Goal: Task Accomplishment & Management: Use online tool/utility

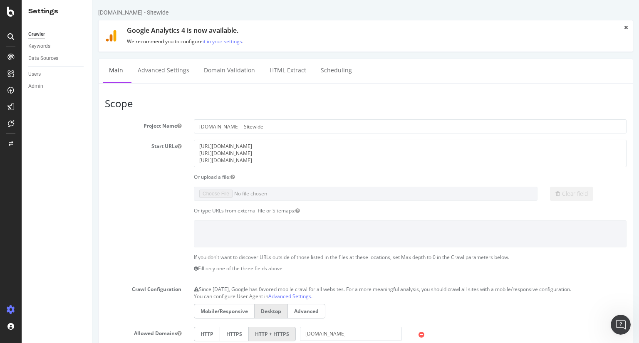
click at [38, 34] on div "Crawler" at bounding box center [36, 34] width 17 height 9
click at [47, 90] on div "SiteCrawler" at bounding box center [46, 92] width 30 height 8
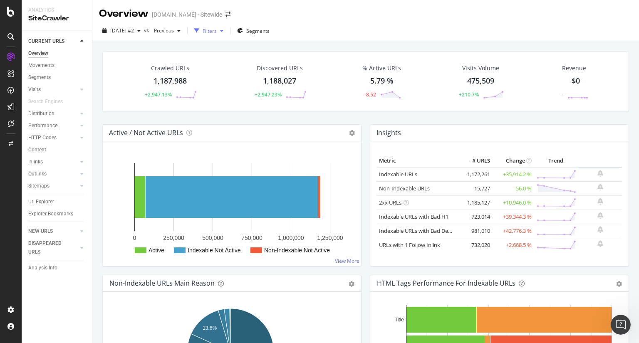
click at [227, 28] on div "Filters" at bounding box center [209, 31] width 36 height 12
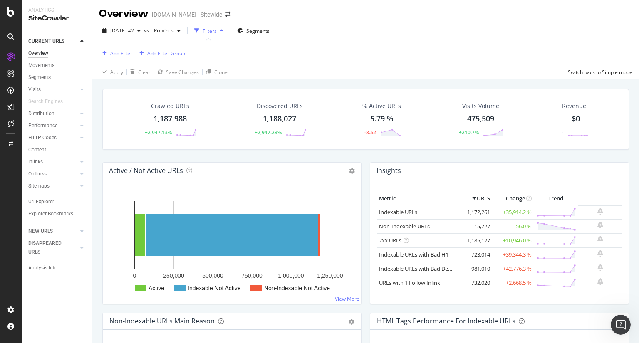
click at [130, 53] on div "Add Filter" at bounding box center [121, 53] width 22 height 7
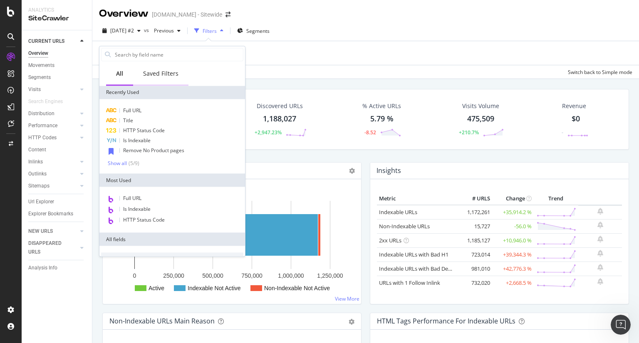
click at [165, 70] on div "Saved Filters" at bounding box center [160, 73] width 35 height 8
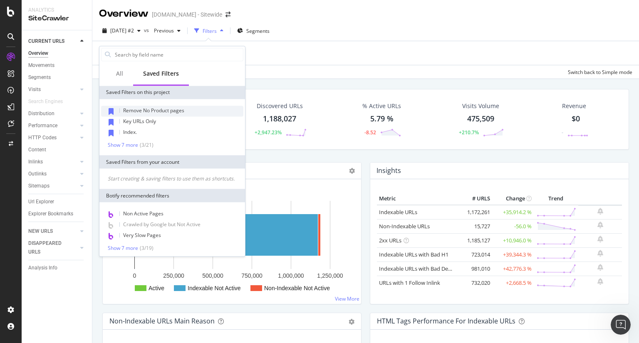
click at [165, 109] on span "Remove No Product pages" at bounding box center [153, 110] width 61 height 7
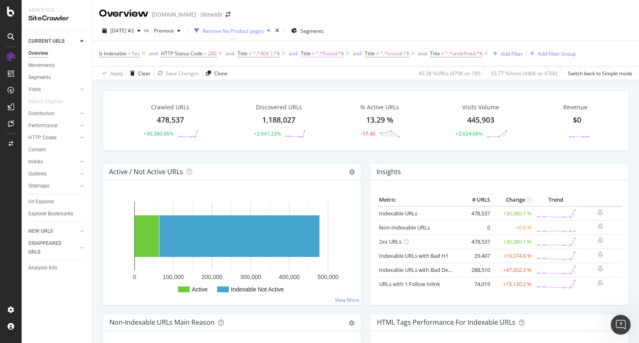
click at [325, 52] on span "^.*Found.*$" at bounding box center [330, 54] width 28 height 12
click at [448, 22] on div "[DATE] #2 vs Previous Remove No Product pages Segments Is Indexable = Yes and H…" at bounding box center [365, 50] width 547 height 59
click at [456, 53] on span "^.*undefined.*$" at bounding box center [463, 54] width 37 height 12
click at [407, 24] on div "[DATE] #2 vs Previous Remove No Product pages Segments Is Indexable = Yes and H…" at bounding box center [365, 50] width 547 height 59
click at [154, 53] on div "and" at bounding box center [153, 53] width 9 height 7
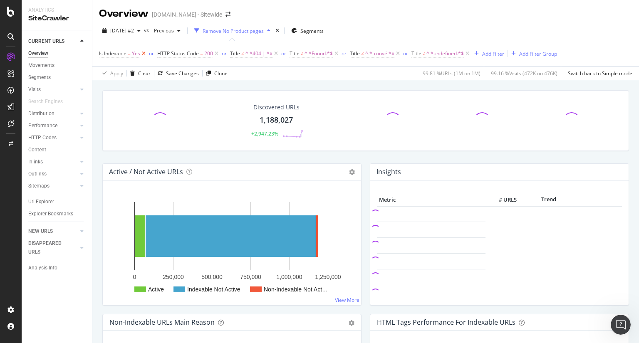
click at [143, 53] on icon at bounding box center [143, 54] width 7 height 8
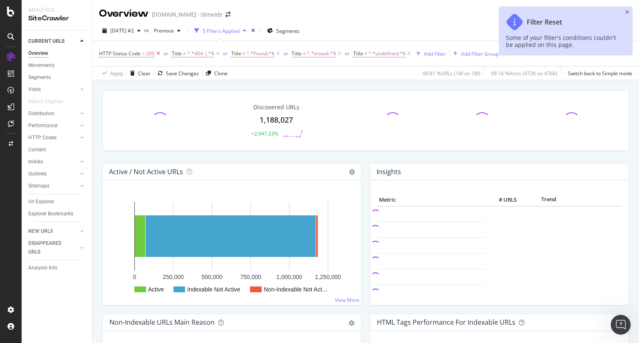
click at [156, 52] on icon at bounding box center [158, 54] width 7 height 8
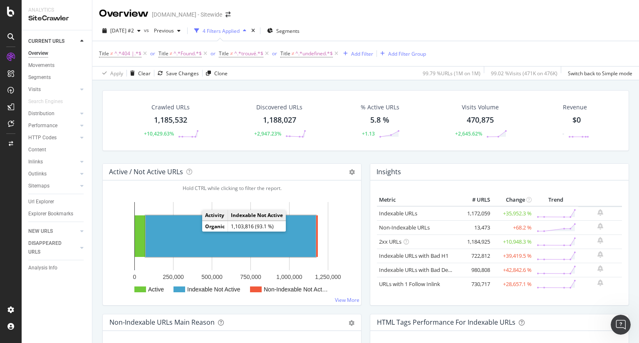
click at [196, 232] on rect "A chart." at bounding box center [231, 237] width 170 height 42
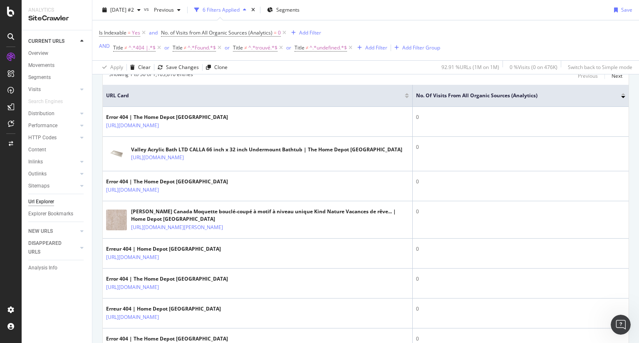
scroll to position [182, 0]
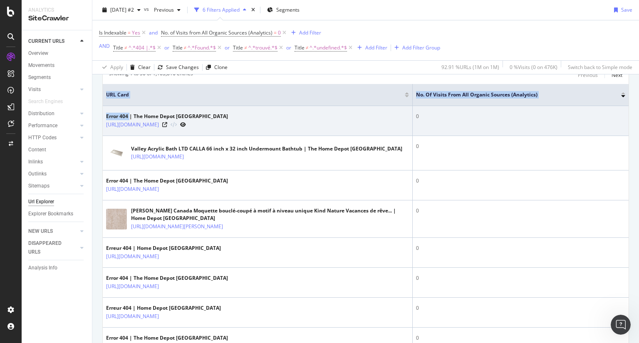
drag, startPoint x: 97, startPoint y: 113, endPoint x: 131, endPoint y: 116, distance: 33.4
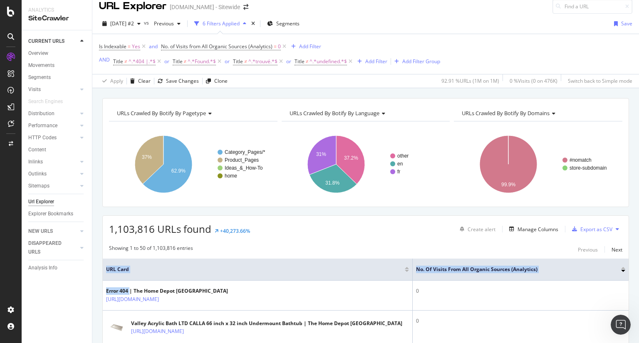
scroll to position [0, 0]
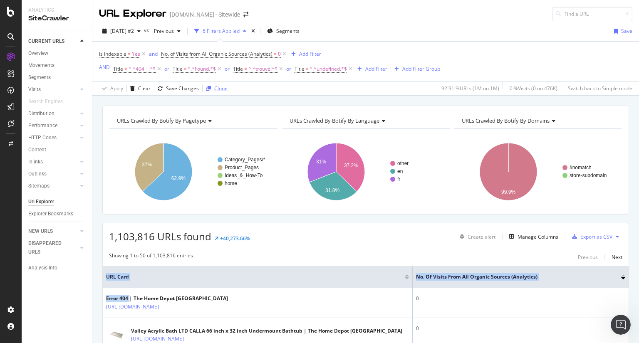
click at [219, 88] on div "Clone" at bounding box center [220, 88] width 13 height 7
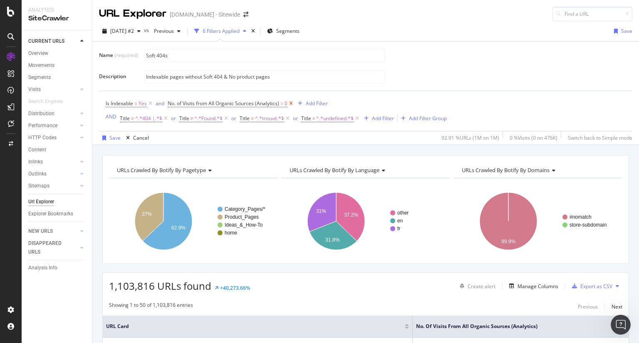
type input "Soft 404s"
click at [291, 103] on icon at bounding box center [291, 103] width 7 height 8
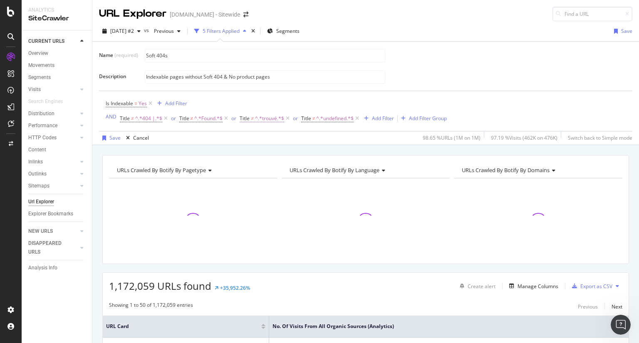
click at [276, 119] on span "^.*trouvé.*$" at bounding box center [269, 119] width 29 height 12
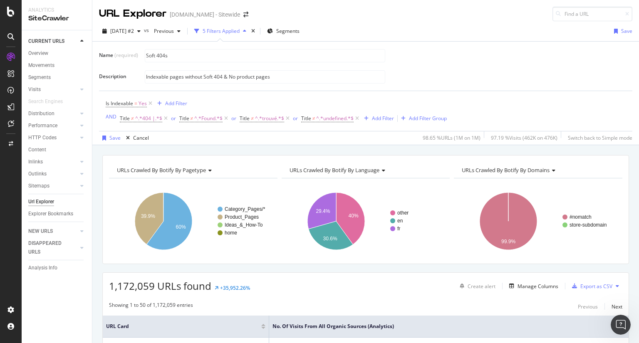
click at [504, 112] on div "Is Indexable = Yes Add Filter AND Title ≠ ^.*404 |.*$ or Title ≠ ^.*Found.*$ or…" at bounding box center [366, 111] width 520 height 40
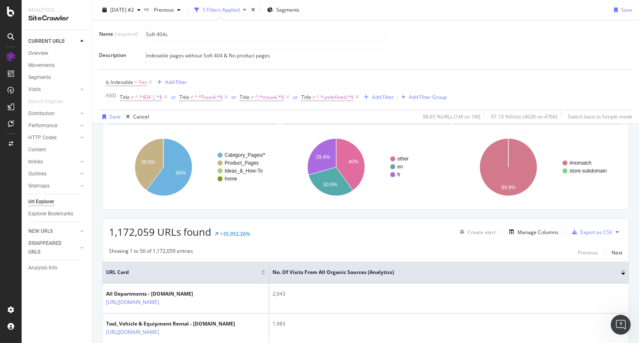
scroll to position [54, 0]
click at [268, 96] on span "^.*trouvé.*$" at bounding box center [269, 98] width 29 height 12
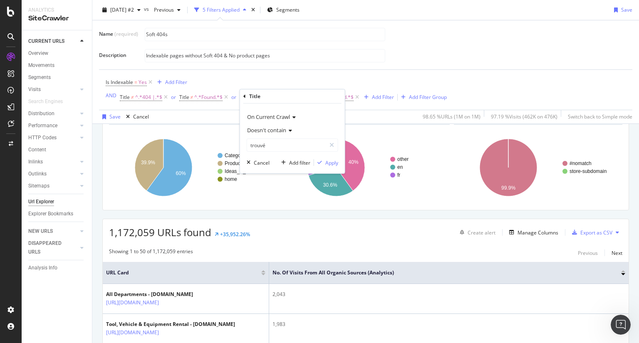
click at [286, 132] on icon at bounding box center [289, 130] width 6 height 5
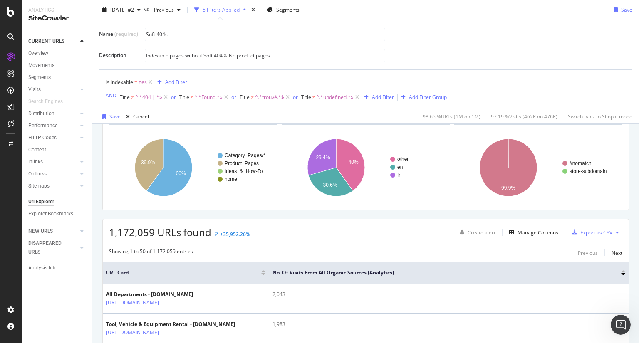
click at [409, 84] on div "Is Indexable = Yes Add Filter AND Title ≠ ^.*404 |.*$ or Title ≠ ^.*Found.*$ or…" at bounding box center [276, 90] width 341 height 27
click at [136, 92] on span "^.*404 |.*$" at bounding box center [148, 98] width 27 height 12
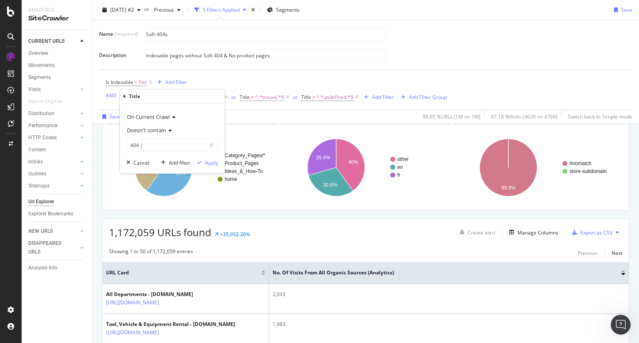
click at [171, 129] on icon at bounding box center [169, 130] width 6 height 5
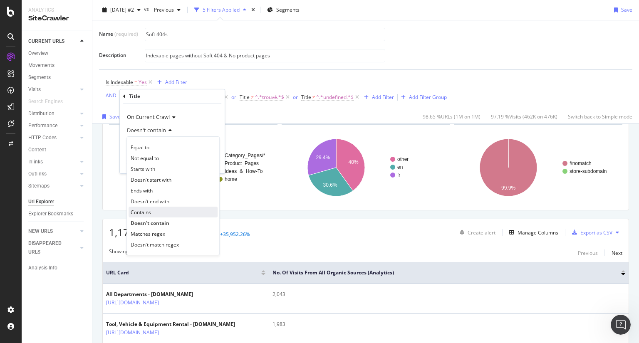
click at [154, 212] on div "Contains" at bounding box center [173, 212] width 89 height 11
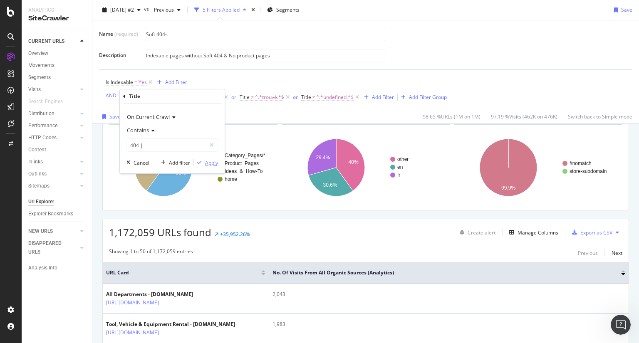
click at [211, 164] on div "Apply" at bounding box center [211, 162] width 13 height 7
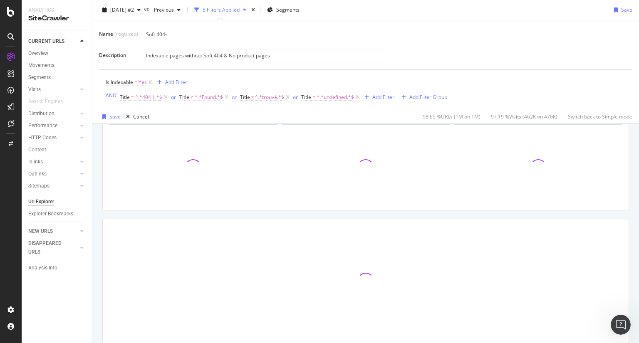
click at [211, 95] on span "^.*Found.*$" at bounding box center [209, 98] width 28 height 12
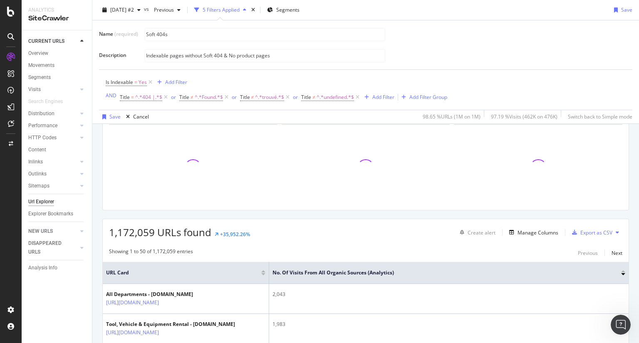
click at [334, 73] on div "Is Indexable = Yes Add Filter AND Title = ^.*404 |.*$ or Title ≠ ^.*Found.*$ or…" at bounding box center [366, 90] width 520 height 40
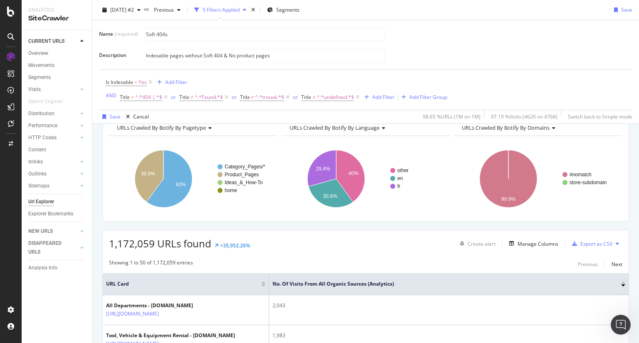
scroll to position [42, 0]
click at [200, 97] on span "^.*Found.*$" at bounding box center [209, 98] width 28 height 12
click at [200, 97] on div "Title" at bounding box center [231, 96] width 98 height 14
click at [526, 93] on div "Is Indexable = Yes Add Filter AND Title = ^.*404 |.*$ or Title ≠ ^.*Found.*$ or…" at bounding box center [366, 90] width 520 height 40
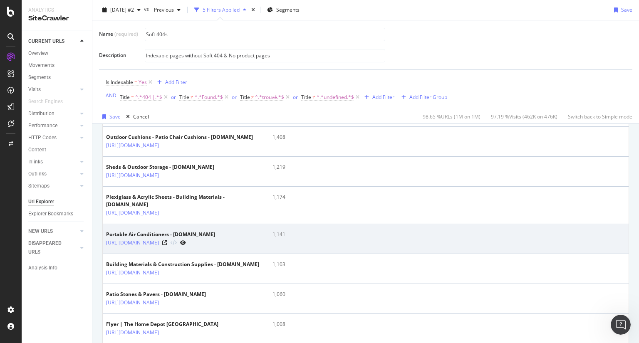
scroll to position [265, 0]
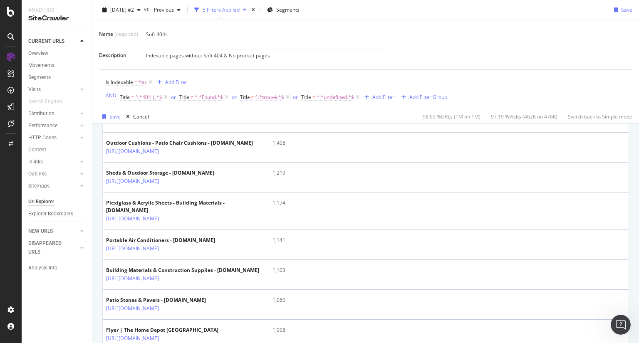
click at [269, 99] on span "^.*trouvé.*$" at bounding box center [269, 98] width 29 height 12
click at [493, 86] on div "Is Indexable = Yes Add Filter AND Title = ^.*404 |.*$ or Title ≠ ^.*Found.*$ or…" at bounding box center [366, 90] width 520 height 40
click at [257, 10] on div "times" at bounding box center [253, 10] width 7 height 8
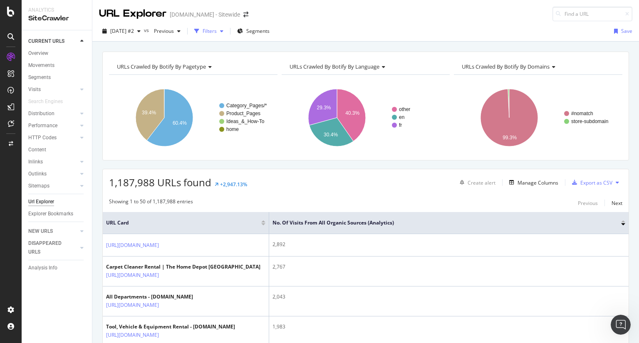
click at [223, 31] on icon "button" at bounding box center [221, 31] width 3 height 5
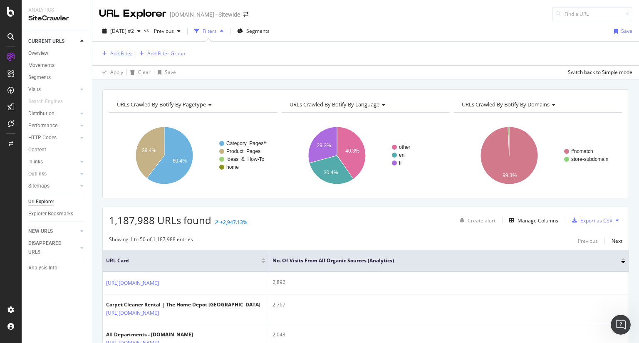
click at [121, 53] on div "Add Filter" at bounding box center [121, 53] width 22 height 7
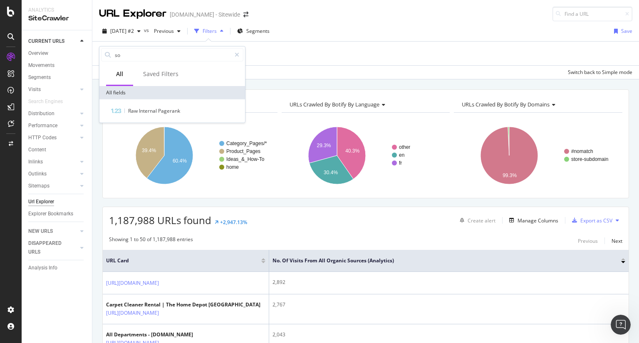
type input "s"
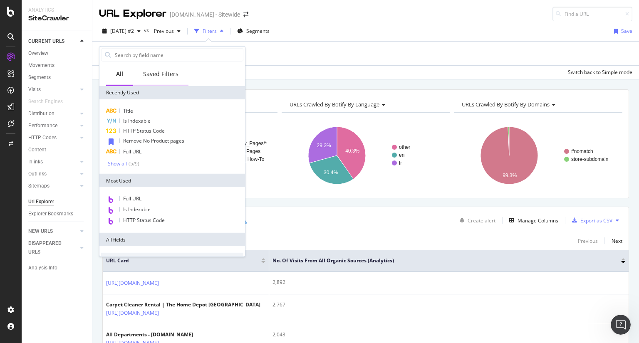
click at [158, 82] on div "Saved Filters" at bounding box center [160, 74] width 55 height 23
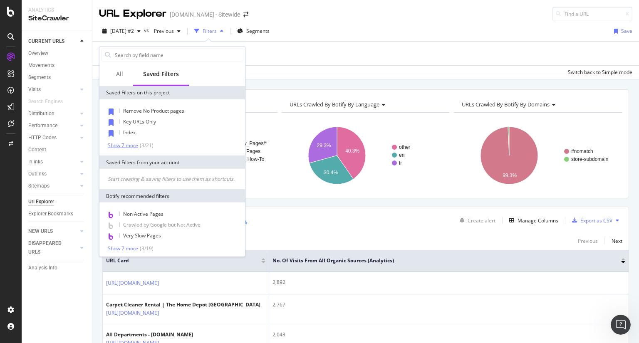
click at [129, 146] on div "Show 7 more" at bounding box center [123, 145] width 30 height 6
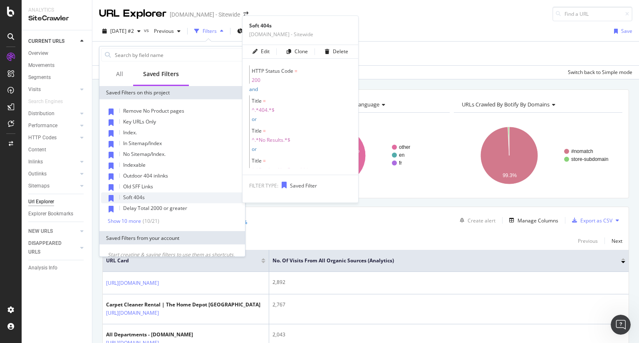
click at [155, 198] on div "Soft 404s" at bounding box center [172, 198] width 142 height 11
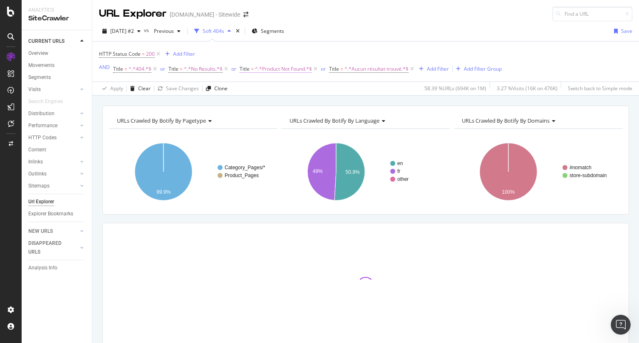
click at [282, 71] on span "^.*Product Not Found.*$" at bounding box center [283, 69] width 57 height 12
click at [383, 89] on div "Apply Clear Save Changes Clone 58.39 % URLs ( 694K on 1M ) 3.27 % Visits ( 16K …" at bounding box center [365, 89] width 547 height 14
click at [224, 31] on div "Soft 404s" at bounding box center [214, 30] width 22 height 7
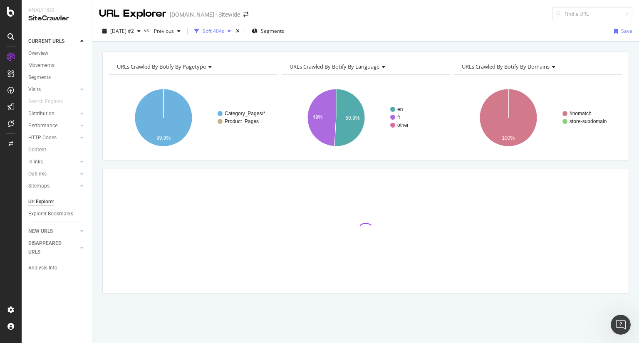
click at [231, 29] on icon "button" at bounding box center [229, 31] width 3 height 5
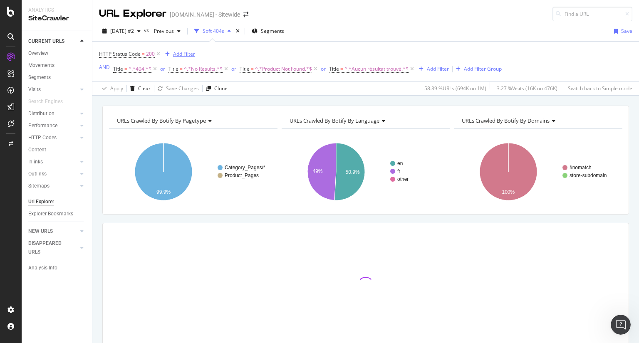
click at [178, 52] on div "Add Filter" at bounding box center [184, 53] width 22 height 7
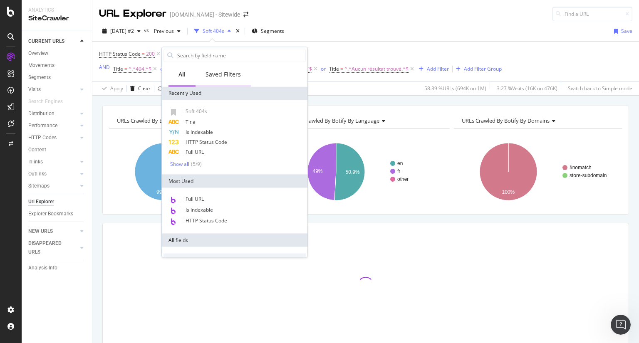
click at [225, 74] on div "Saved Filters" at bounding box center [223, 74] width 35 height 8
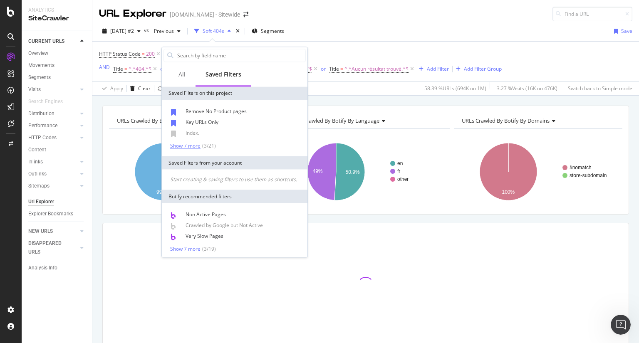
click at [195, 146] on div "Show 7 more" at bounding box center [185, 146] width 30 height 6
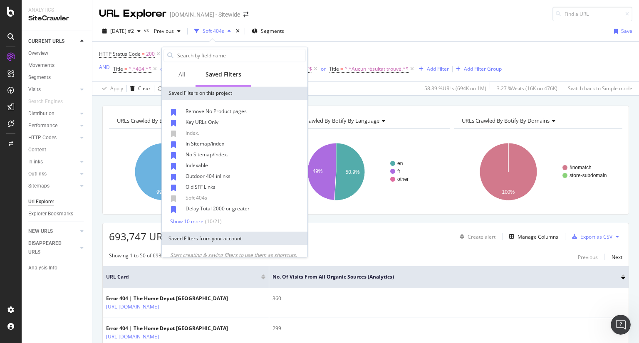
click at [348, 88] on div "Apply Clear Save Changes Clone 58.39 % URLs ( 694K on 1M ) 3.27 % Visits ( 16K …" at bounding box center [365, 89] width 547 height 14
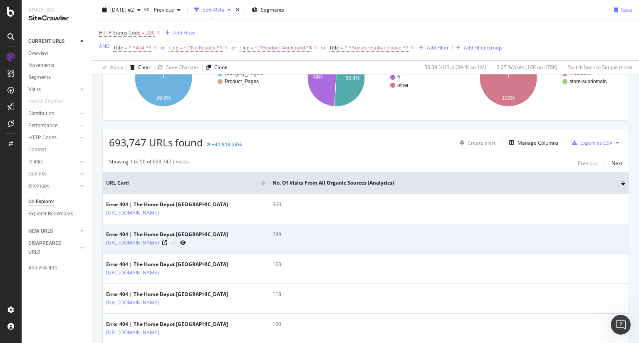
scroll to position [93, 0]
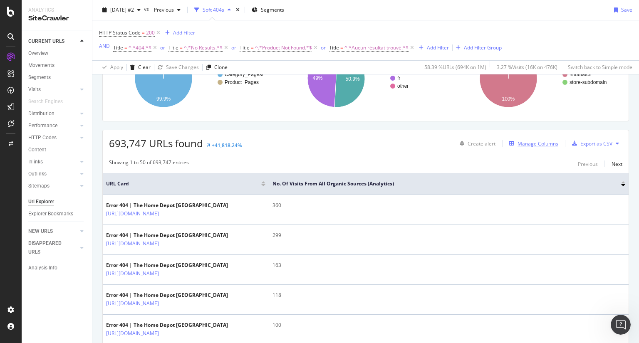
click at [538, 143] on div "Manage Columns" at bounding box center [538, 143] width 41 height 7
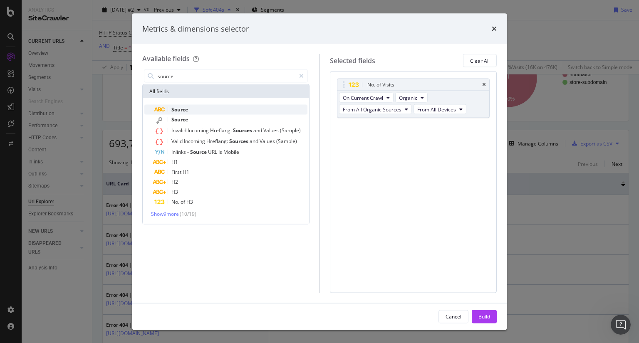
click at [186, 110] on span "Source" at bounding box center [179, 109] width 17 height 7
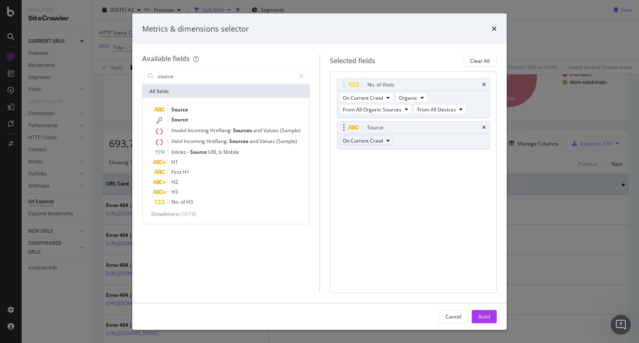
click at [386, 143] on button "On Current Crawl" at bounding box center [366, 141] width 55 height 10
click at [364, 154] on span "On Current Crawl" at bounding box center [369, 154] width 47 height 7
click at [388, 130] on div "Source" at bounding box center [423, 128] width 115 height 8
click at [410, 128] on div "Source" at bounding box center [423, 128] width 115 height 8
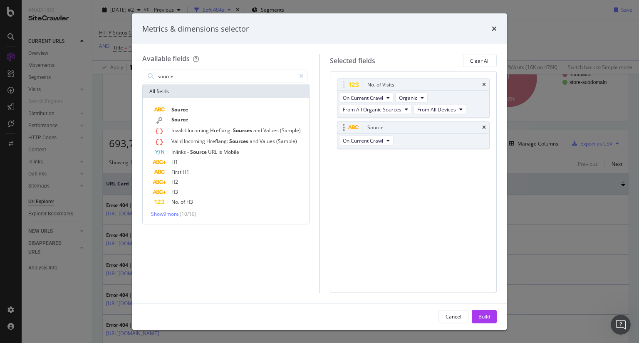
click at [344, 127] on icon "modal" at bounding box center [344, 128] width 2 height 8
click at [344, 132] on div "Source" at bounding box center [413, 128] width 152 height 12
click at [344, 128] on icon "modal" at bounding box center [344, 128] width 2 height 8
click at [400, 238] on div "No. of Visits On Current Crawl Organic From All Organic Sources From All Device…" at bounding box center [413, 182] width 167 height 221
click at [209, 77] on input "source" at bounding box center [226, 76] width 139 height 12
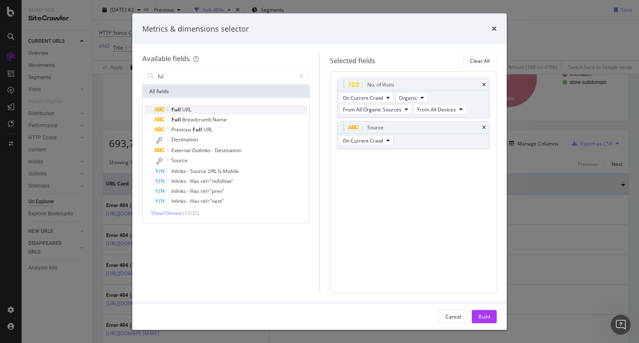
click at [186, 111] on span "URL" at bounding box center [186, 109] width 9 height 7
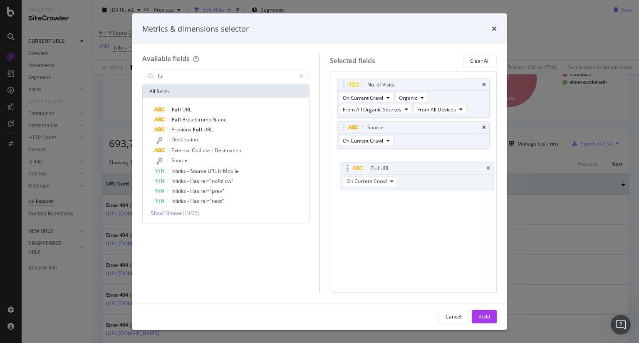
drag, startPoint x: 405, startPoint y: 158, endPoint x: 411, endPoint y: 192, distance: 34.1
click at [411, 192] on body "Analytics SiteCrawler CURRENT URLS Overview Movements Segments Visits Analysis …" at bounding box center [319, 171] width 639 height 343
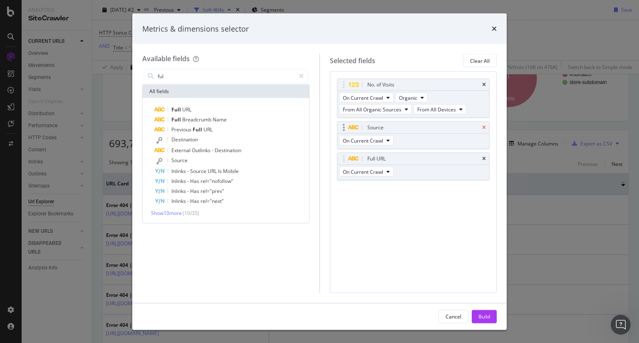
click at [485, 127] on icon "times" at bounding box center [484, 127] width 4 height 5
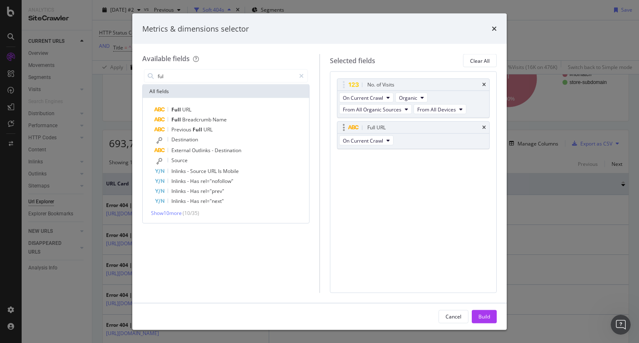
click at [390, 124] on div "Full URL" at bounding box center [423, 128] width 115 height 8
click at [390, 137] on button "On Current Crawl" at bounding box center [366, 141] width 55 height 10
click at [480, 126] on div "Full URL" at bounding box center [423, 128] width 115 height 8
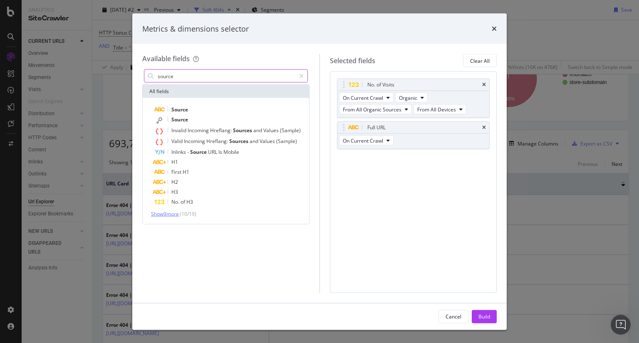
type input "source"
click at [177, 216] on span "Show 9 more" at bounding box center [165, 214] width 28 height 7
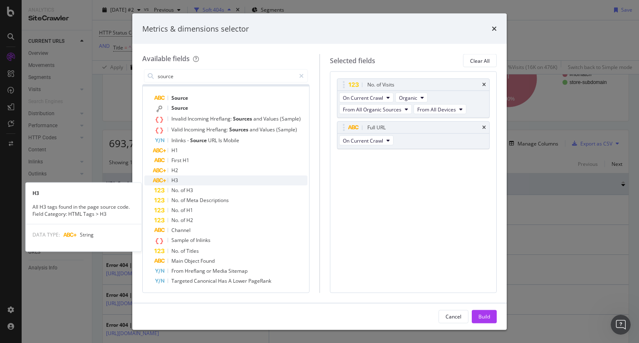
scroll to position [0, 0]
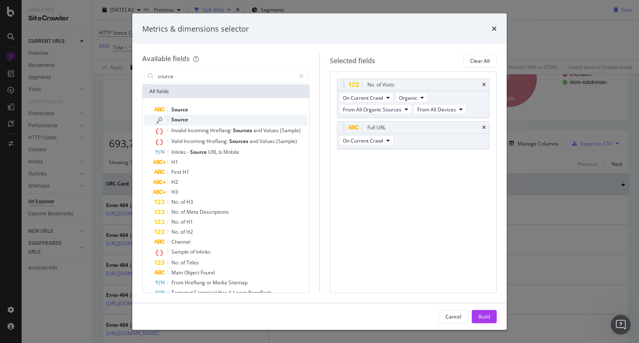
click at [187, 118] on span "Source" at bounding box center [179, 119] width 17 height 7
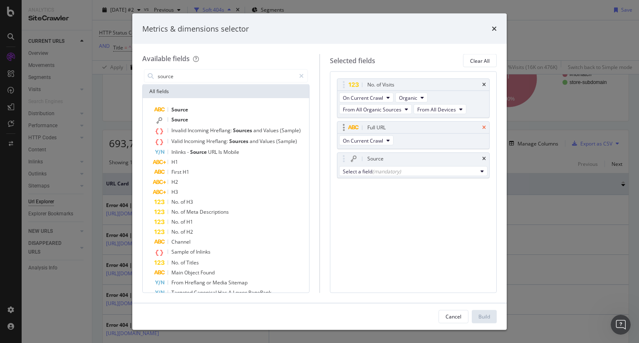
click at [485, 126] on icon "times" at bounding box center [484, 127] width 4 height 5
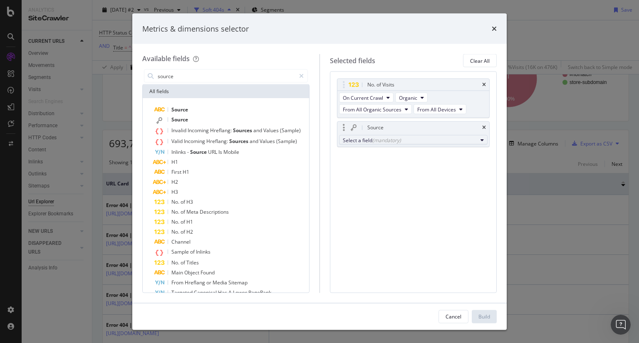
click at [477, 136] on button "Select a field (mandatory)" at bounding box center [413, 140] width 149 height 10
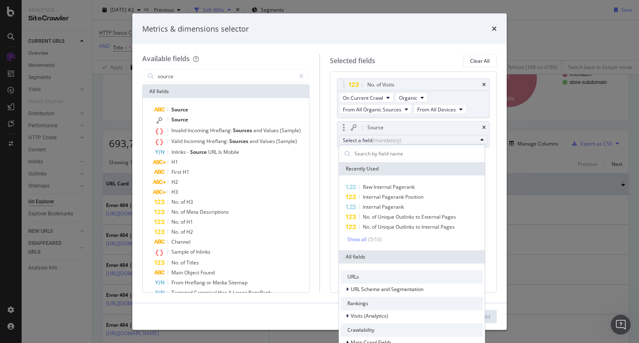
type input "s"
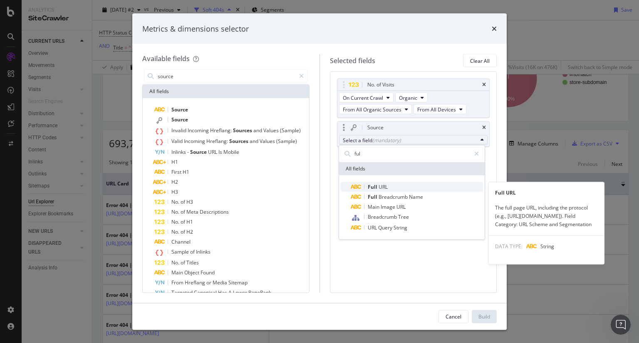
type input "ful"
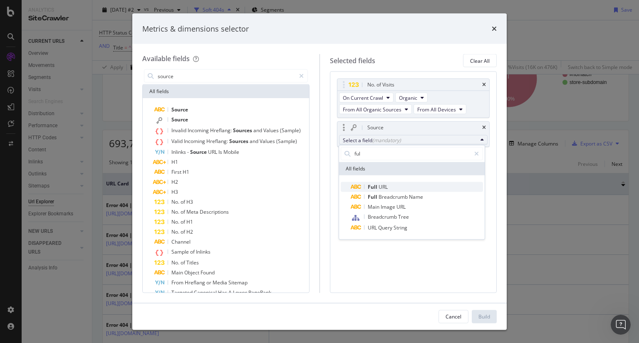
click at [411, 184] on span "Full URL" at bounding box center [417, 187] width 132 height 10
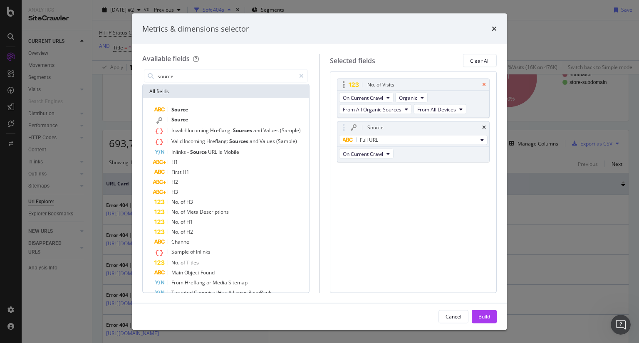
click at [484, 82] on icon "times" at bounding box center [484, 84] width 4 height 5
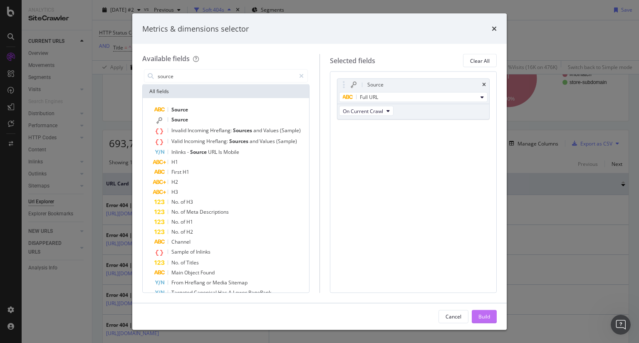
click at [488, 320] on div "Build" at bounding box center [484, 316] width 12 height 7
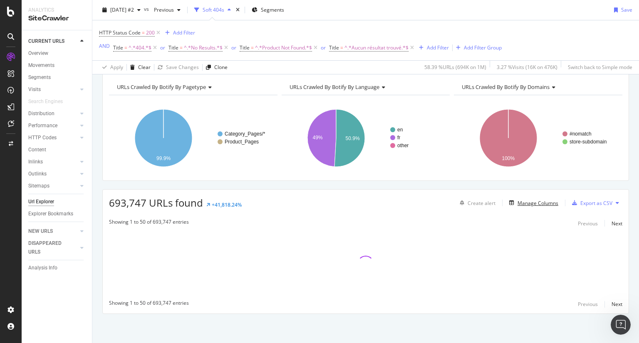
scroll to position [33, 0]
